Goal: Task Accomplishment & Management: Manage account settings

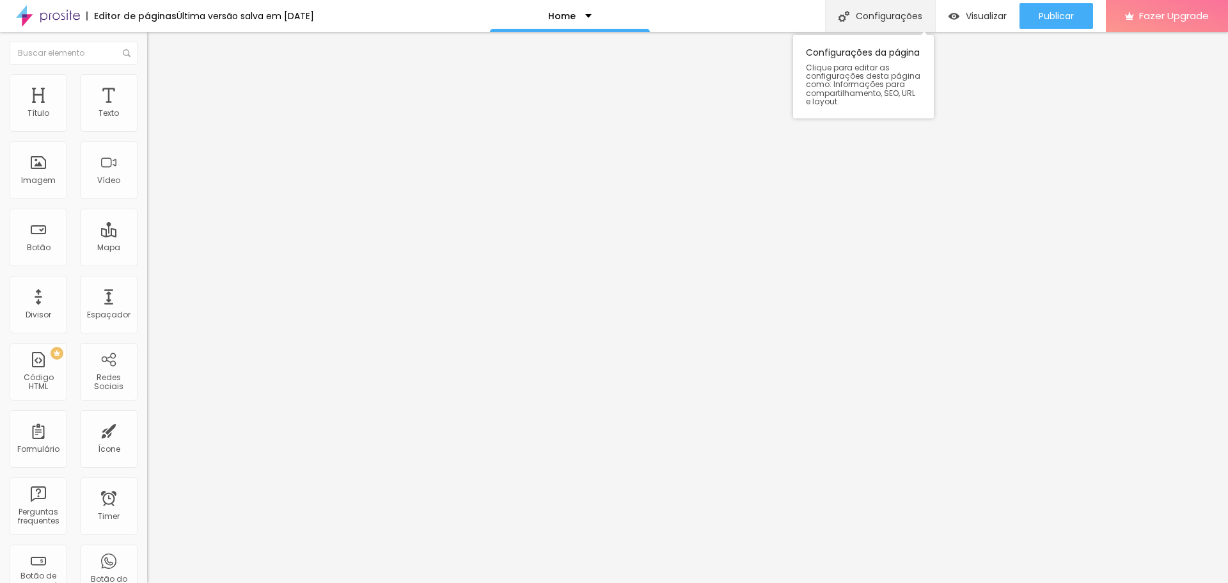
click at [870, 17] on div "Configurações" at bounding box center [880, 16] width 110 height 32
drag, startPoint x: 512, startPoint y: 360, endPoint x: 552, endPoint y: 362, distance: 40.3
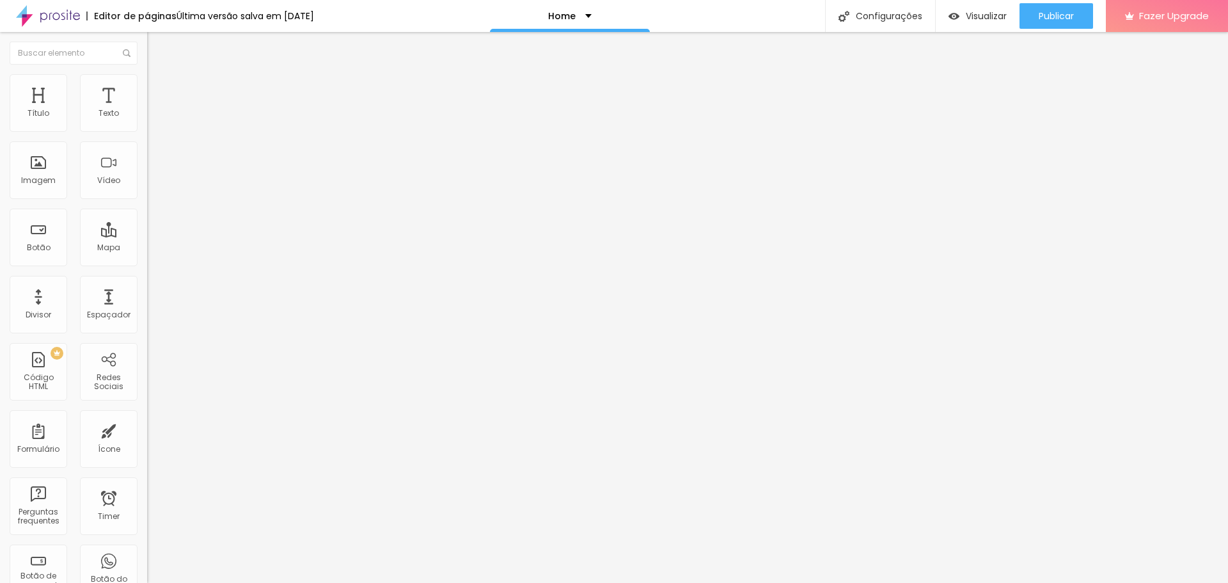
drag, startPoint x: 551, startPoint y: 361, endPoint x: 661, endPoint y: 361, distance: 109.4
type input "RC FilmArt - Wedding Filmaking"
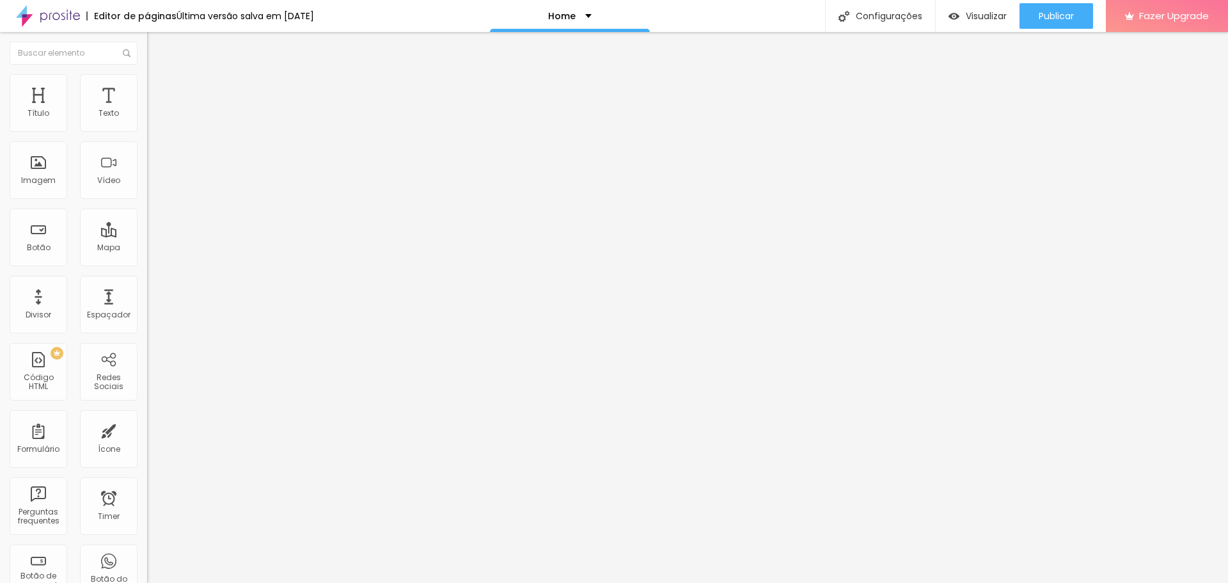
scroll to position [42, 0]
type textarea "RC PhotoLab, equipa de Fotografia e Video de Casamentos para captar as emoções …"
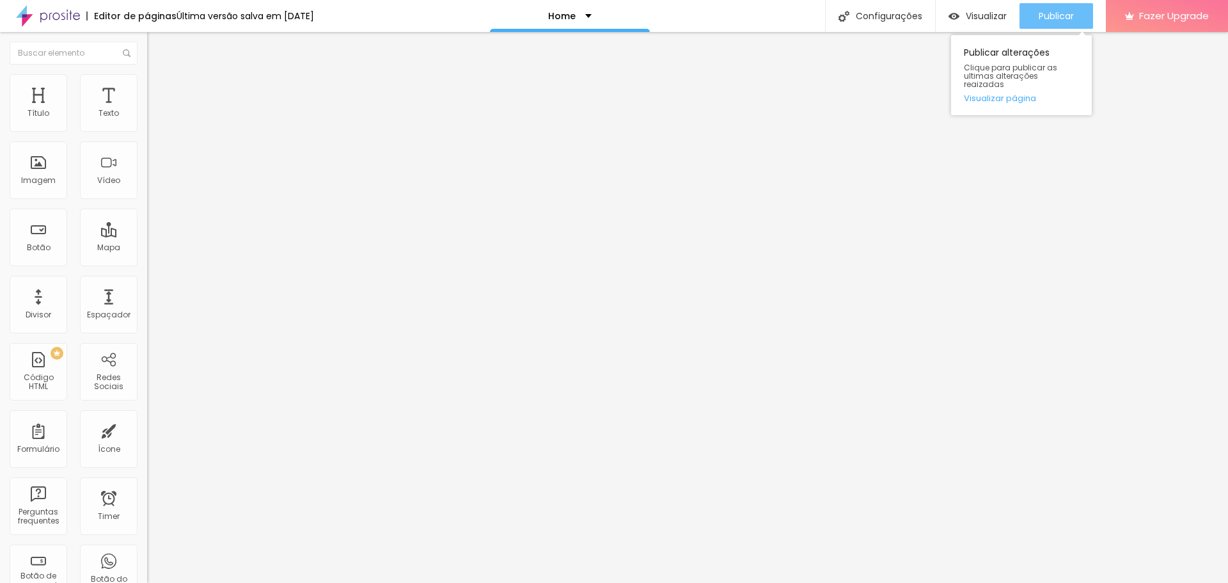
click at [1053, 15] on span "Publicar" at bounding box center [1056, 16] width 35 height 10
click at [55, 17] on img at bounding box center [48, 16] width 64 height 32
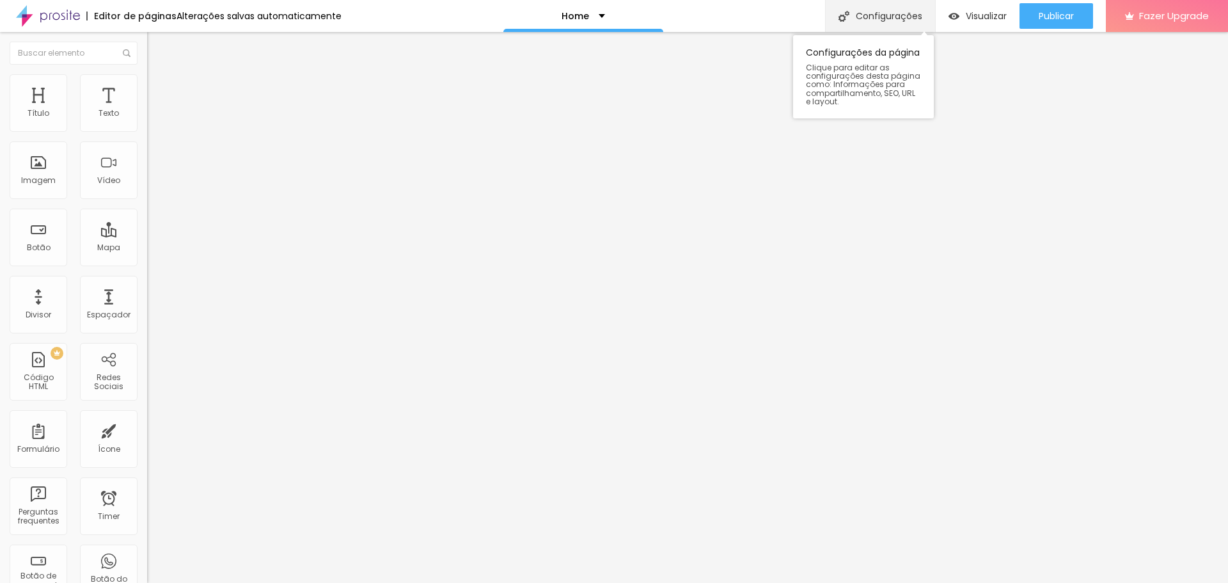
click at [894, 14] on div "Configurações" at bounding box center [880, 16] width 110 height 32
drag, startPoint x: 495, startPoint y: 350, endPoint x: 789, endPoint y: 417, distance: 301.6
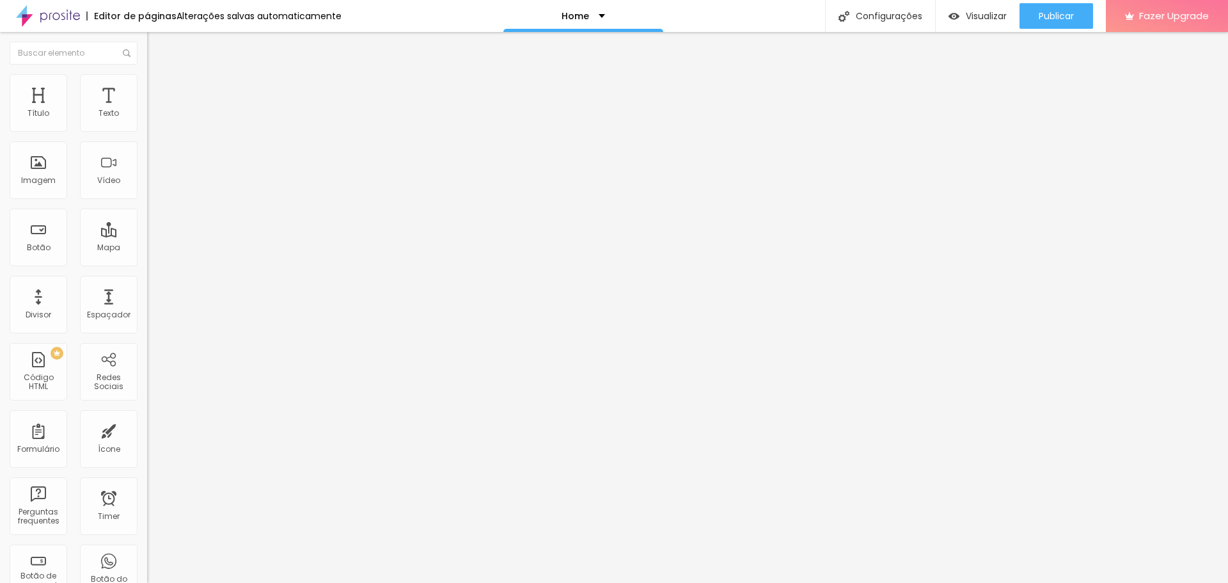
paste textarea "FilmArt, aqui fazemos verdadeiros filmes de Casamento para captar as emoções do…"
type textarea "RC FilmArt, aqui fazemos verdadeiros filmes de Casamento para captar as emoções…"
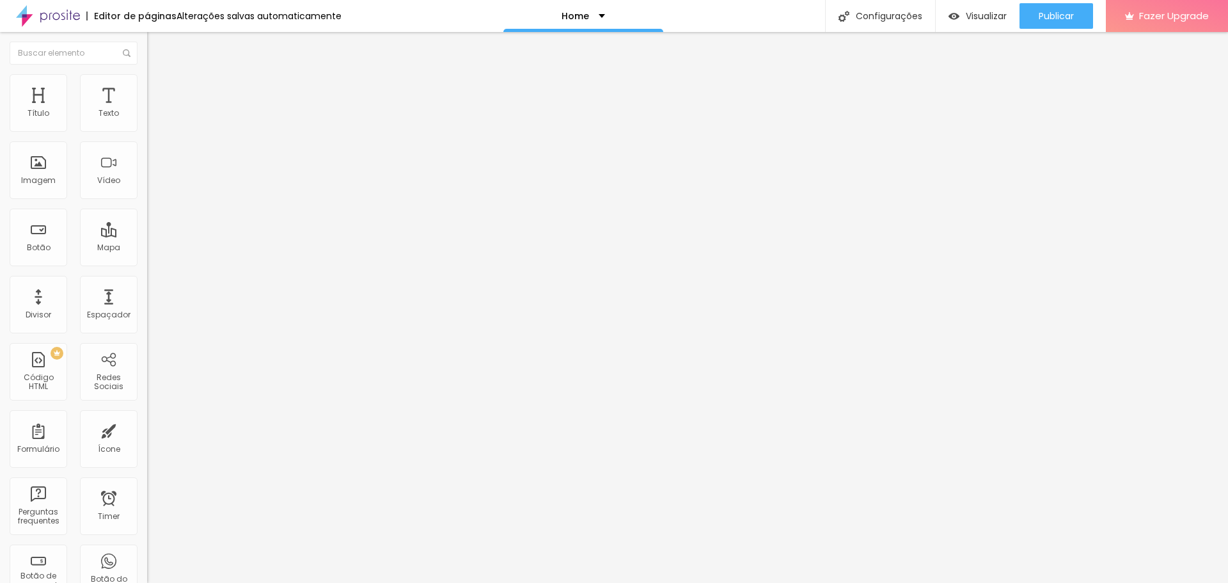
drag, startPoint x: 510, startPoint y: 294, endPoint x: 880, endPoint y: 292, distance: 370.3
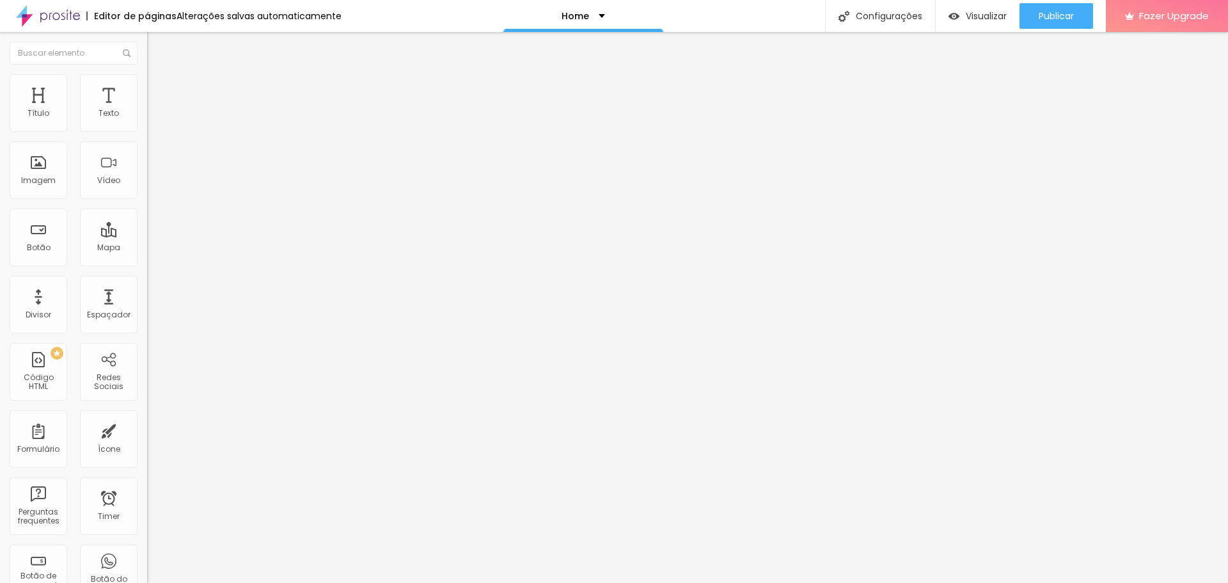
type input "RC FilmArt - Wedding Filmaking"
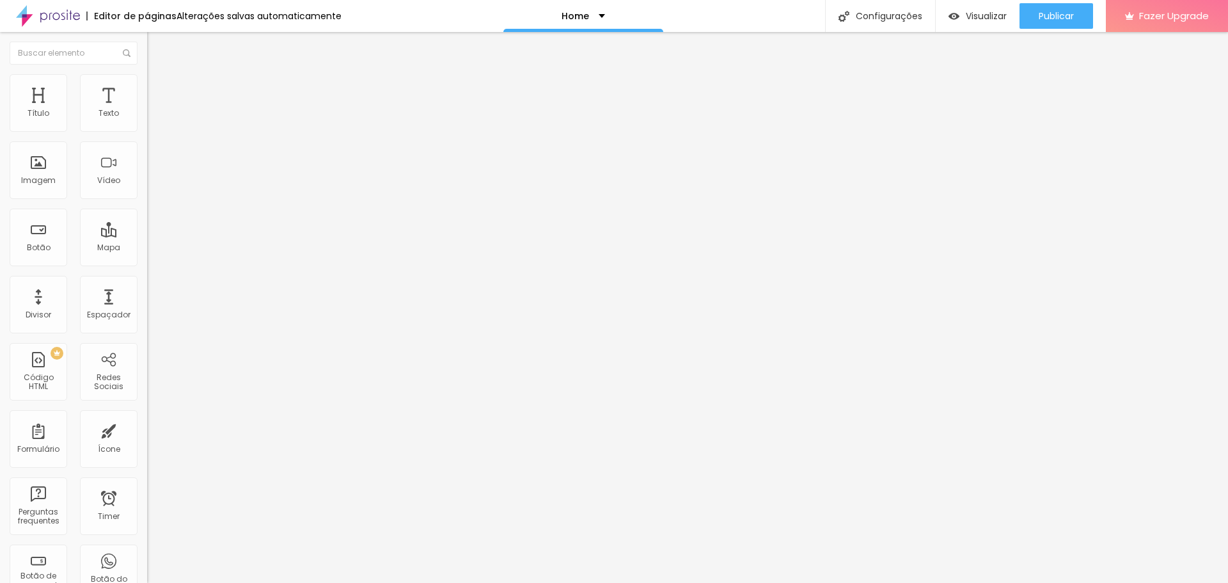
click at [1051, 22] on div "Publicar" at bounding box center [1056, 16] width 35 height 26
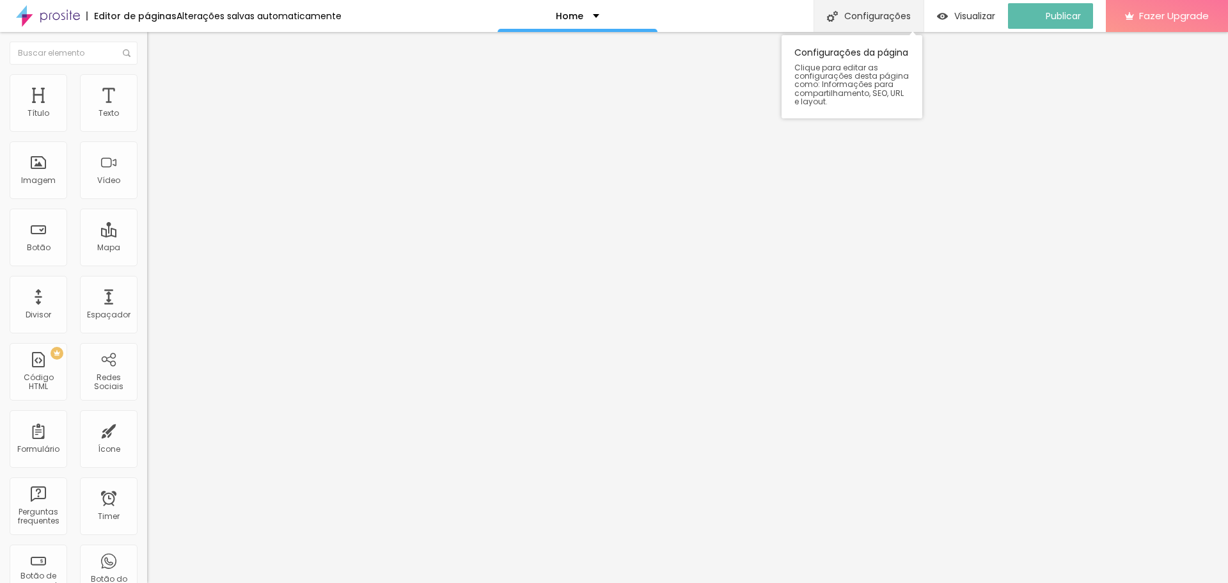
click at [906, 24] on div "Configurações" at bounding box center [868, 16] width 110 height 32
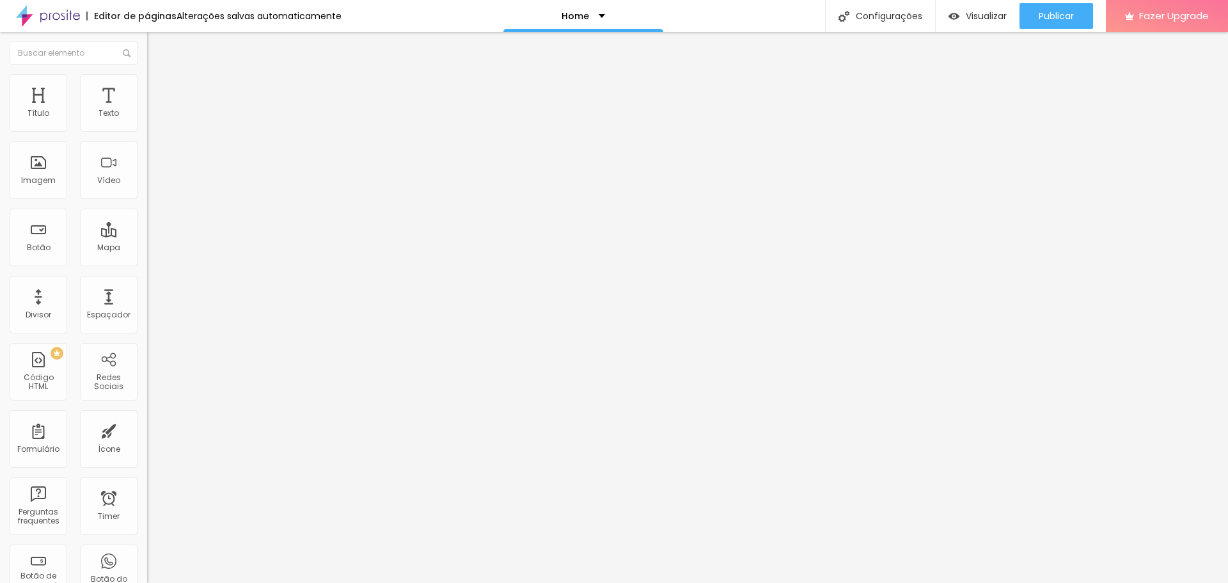
click at [61, 17] on img at bounding box center [48, 16] width 64 height 32
